Goal: Ask a question: Seek information or help from site administrators or community

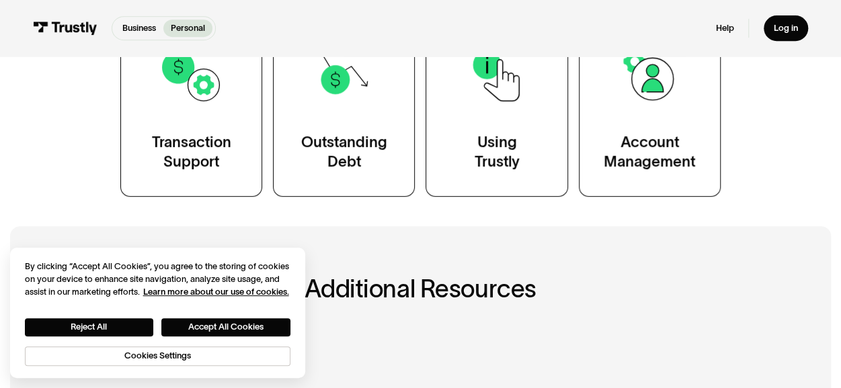
scroll to position [295, 0]
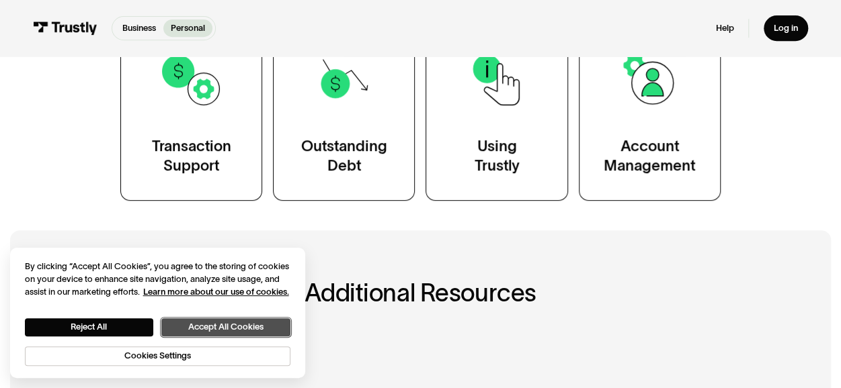
click at [247, 326] on button "Accept All Cookies" at bounding box center [225, 328] width 128 height 18
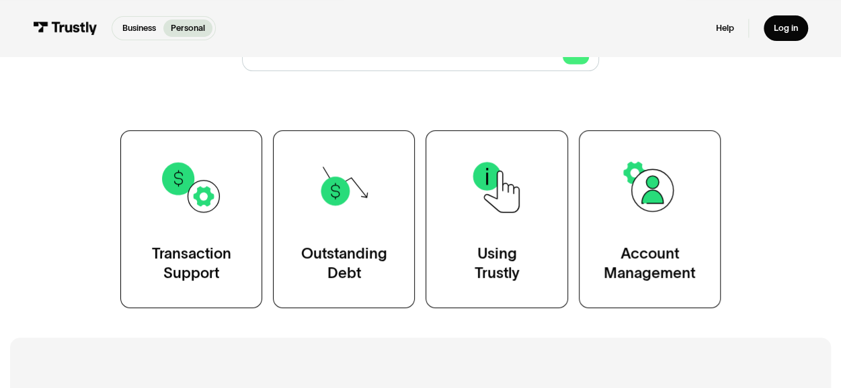
scroll to position [186, 0]
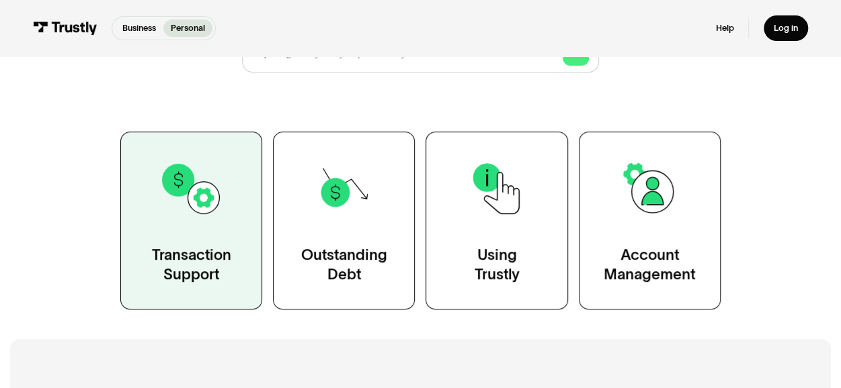
click at [177, 230] on link "Transaction Support" at bounding box center [191, 221] width 142 height 178
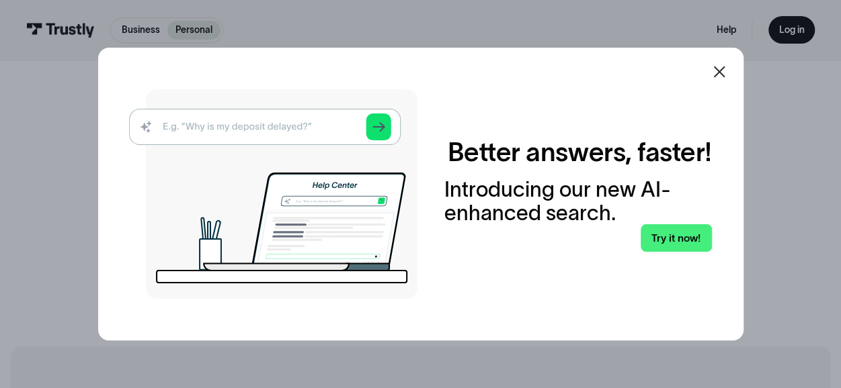
click at [303, 130] on img at bounding box center [273, 194] width 288 height 210
click at [296, 126] on img at bounding box center [273, 194] width 288 height 210
click at [382, 125] on img at bounding box center [273, 194] width 288 height 210
click at [297, 129] on img at bounding box center [273, 194] width 288 height 210
click at [675, 232] on link "Try it now!" at bounding box center [676, 238] width 71 height 28
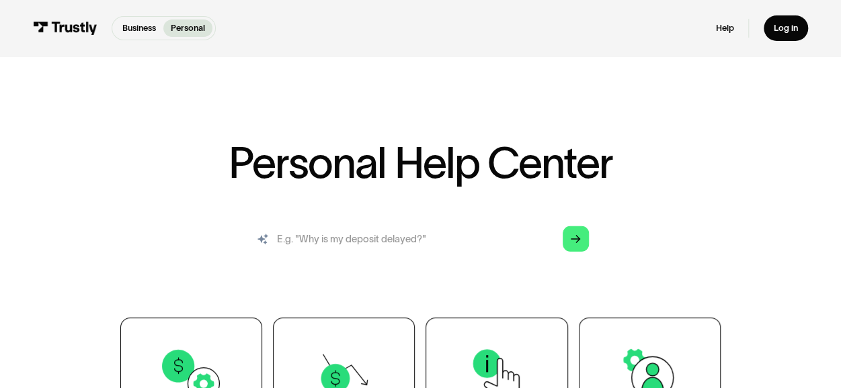
click at [427, 237] on input "search" at bounding box center [420, 240] width 356 height 40
type input "I have an error popping up when I try and withdraw money from my underdog accou…"
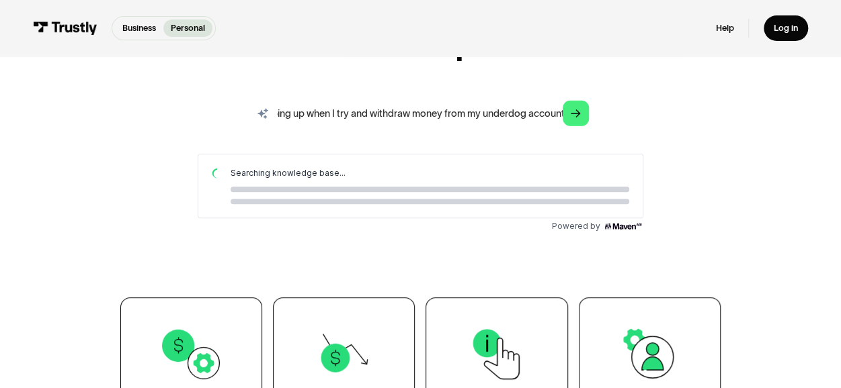
scroll to position [157, 0]
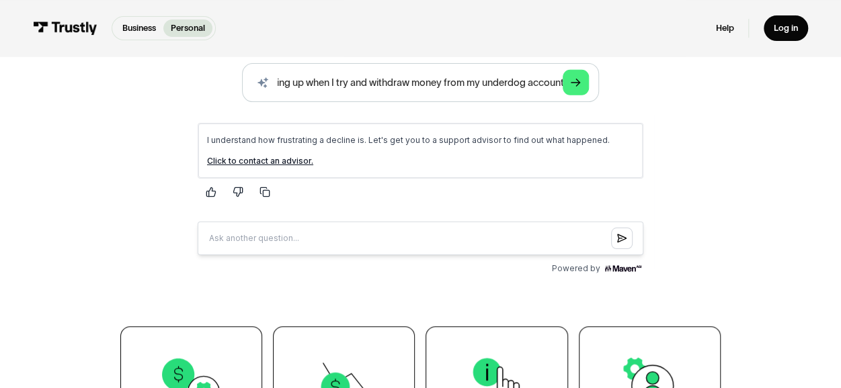
click at [273, 160] on link "Click to contact an advisor." at bounding box center [260, 160] width 106 height 10
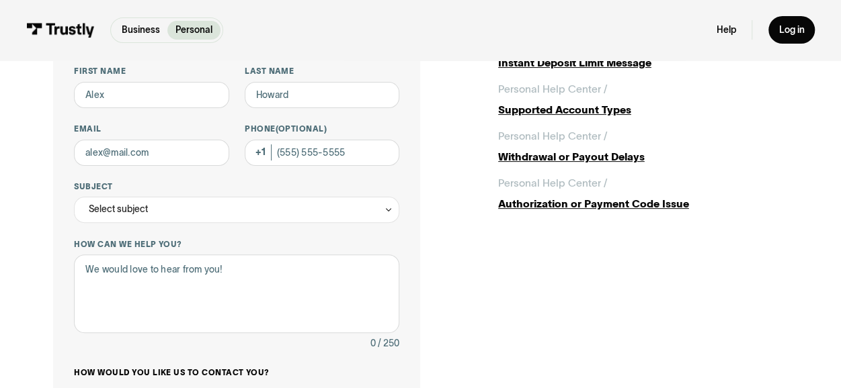
scroll to position [69, 0]
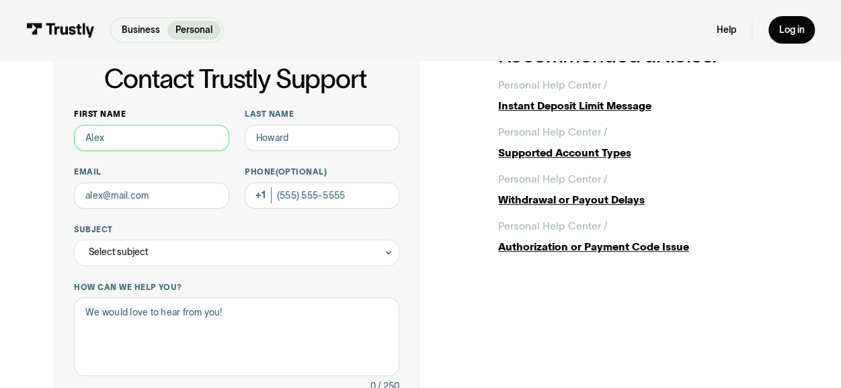
click at [137, 142] on input "First name" at bounding box center [151, 138] width 155 height 26
type input "Jake"
type input "Witthaus"
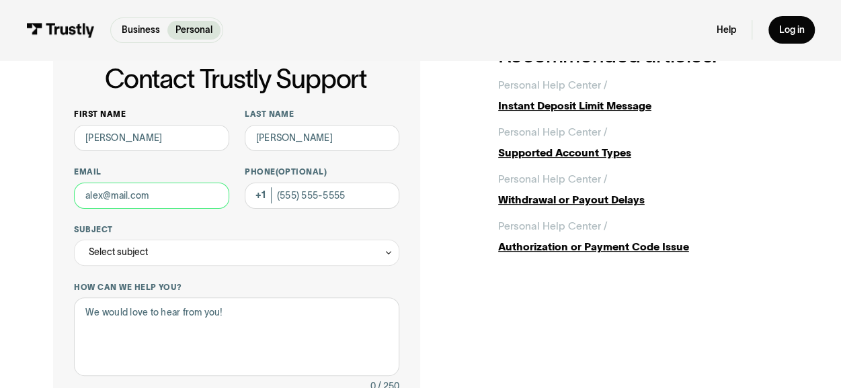
type input "jwitthaus@hermann.k12.mo.us"
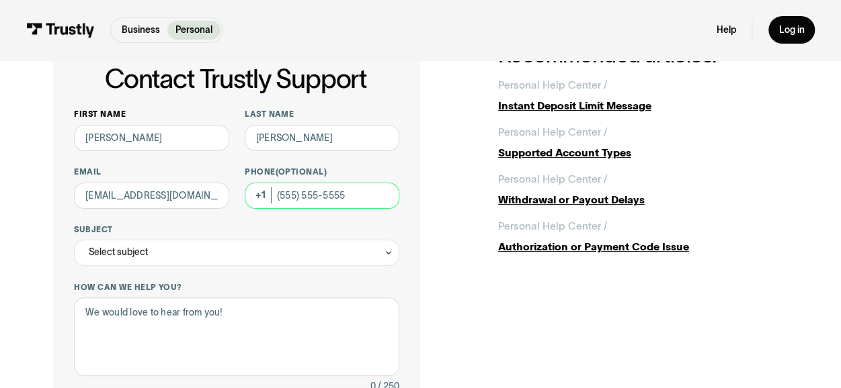
type input "(314) 603-9817"
click at [224, 252] on div "Select subject" at bounding box center [236, 253] width 325 height 26
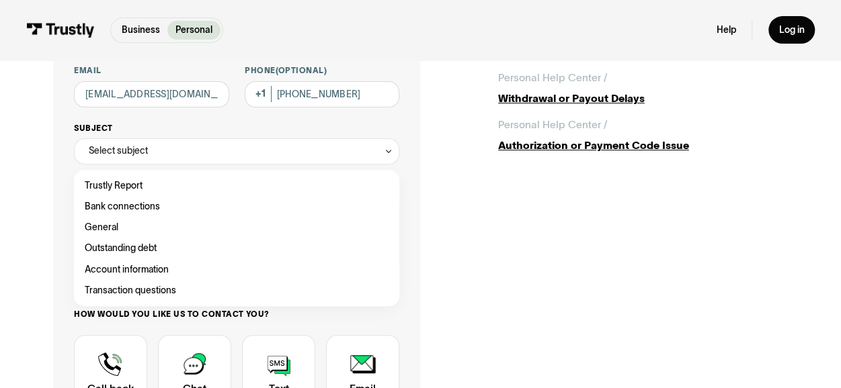
scroll to position [171, 0]
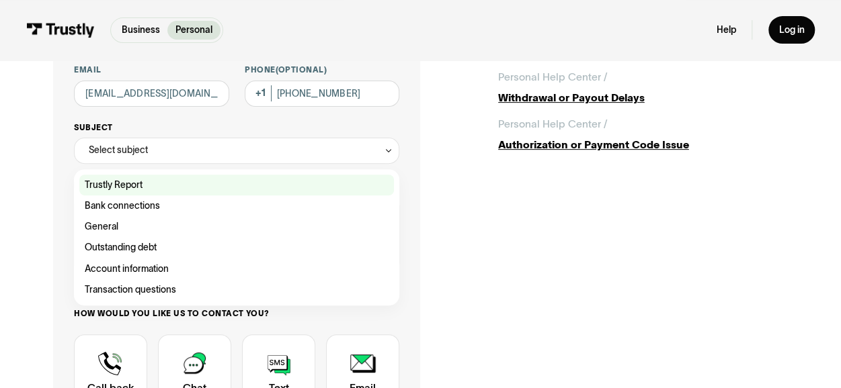
click at [136, 189] on div "Contact Trustly Support" at bounding box center [236, 185] width 315 height 21
type input "**********"
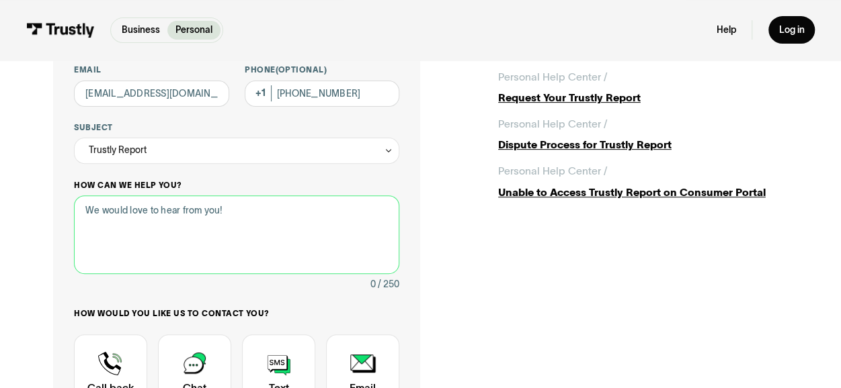
click at [249, 235] on textarea "How can we help you?" at bounding box center [236, 235] width 325 height 79
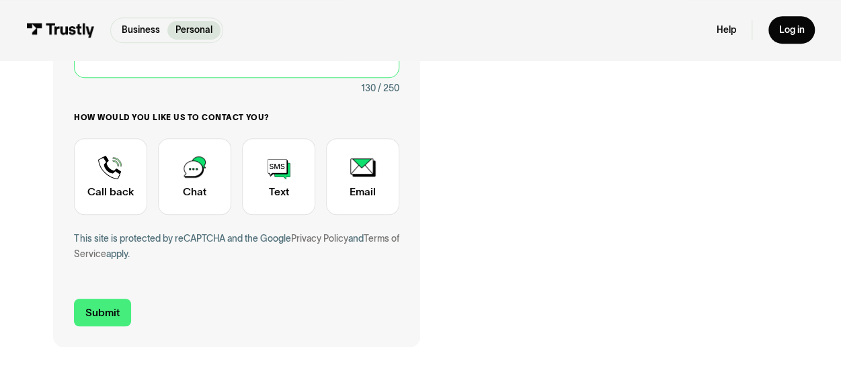
scroll to position [369, 0]
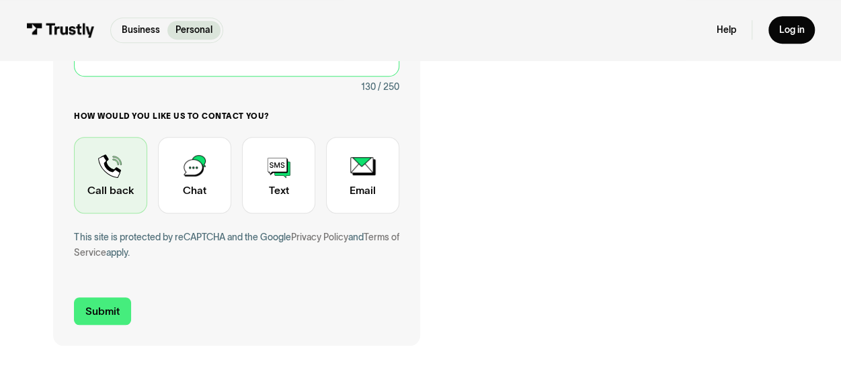
type textarea "My underdog account won't withdraw money because it's says there's any error th…"
click at [113, 194] on div "Contact Trustly Support" at bounding box center [110, 175] width 73 height 77
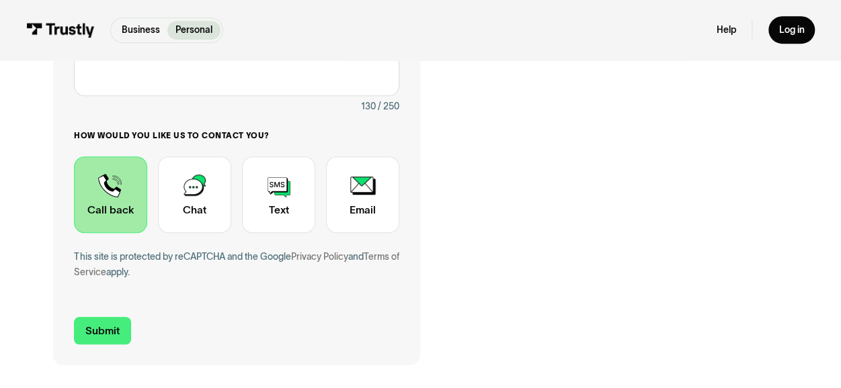
scroll to position [353, 0]
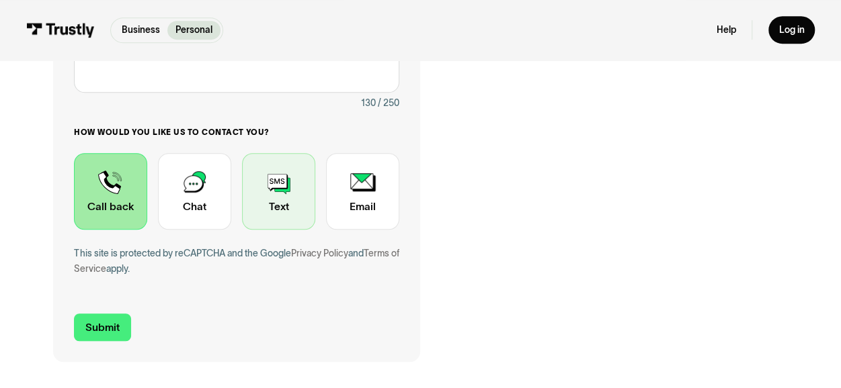
click at [278, 225] on div "Contact Trustly Support" at bounding box center [278, 191] width 73 height 77
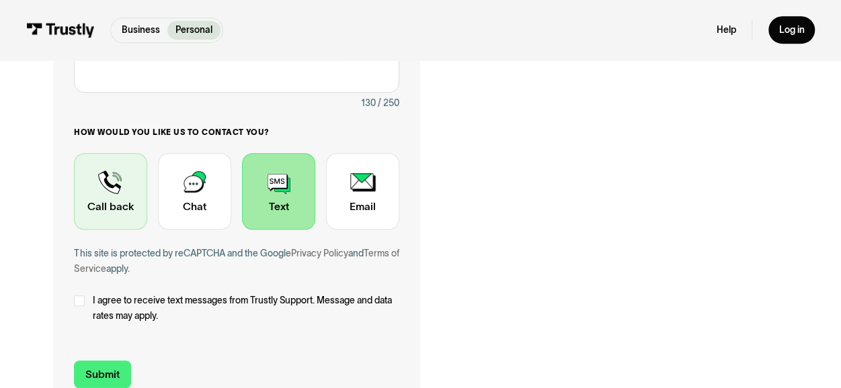
click at [128, 222] on div "Contact Trustly Support" at bounding box center [110, 191] width 73 height 77
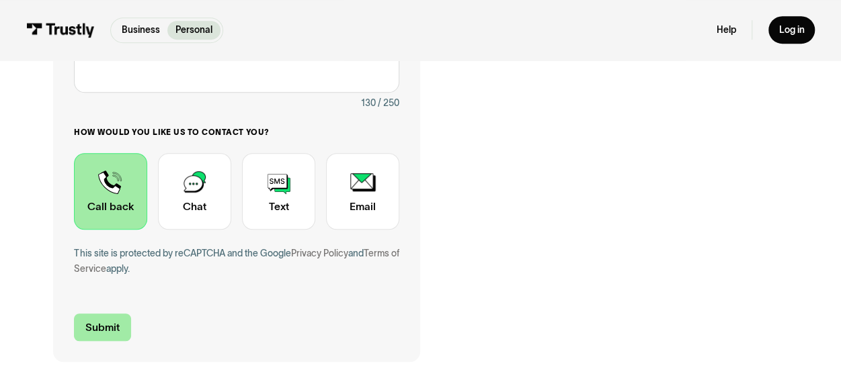
click at [99, 321] on input "Submit" at bounding box center [102, 328] width 56 height 28
type input "+13146039817"
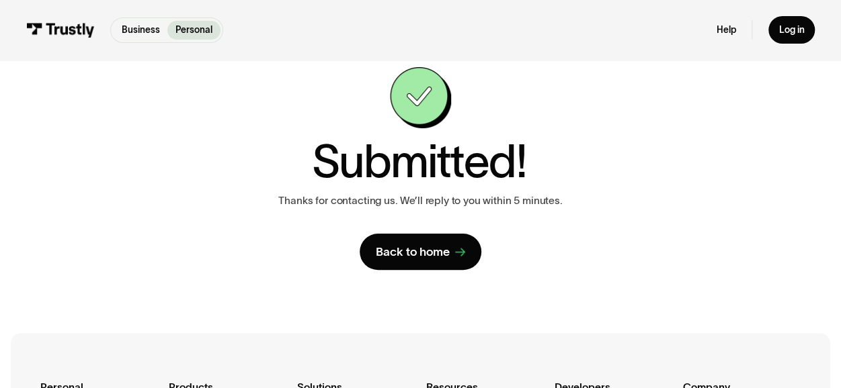
scroll to position [44, 0]
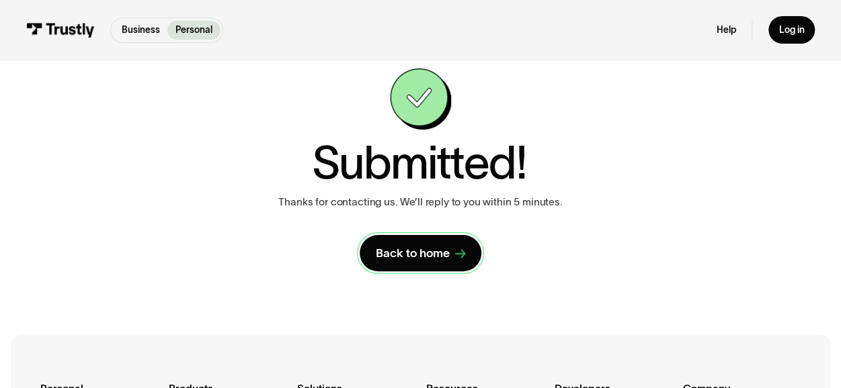
click at [404, 261] on link "Back to home" at bounding box center [420, 253] width 121 height 36
